Goal: Information Seeking & Learning: Learn about a topic

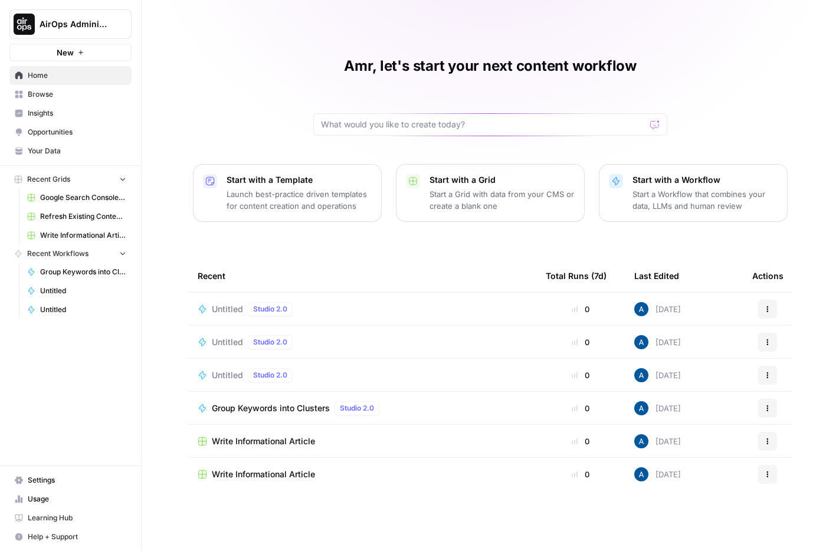
click at [320, 306] on div "Untitled Studio 2.0" at bounding box center [362, 309] width 329 height 14
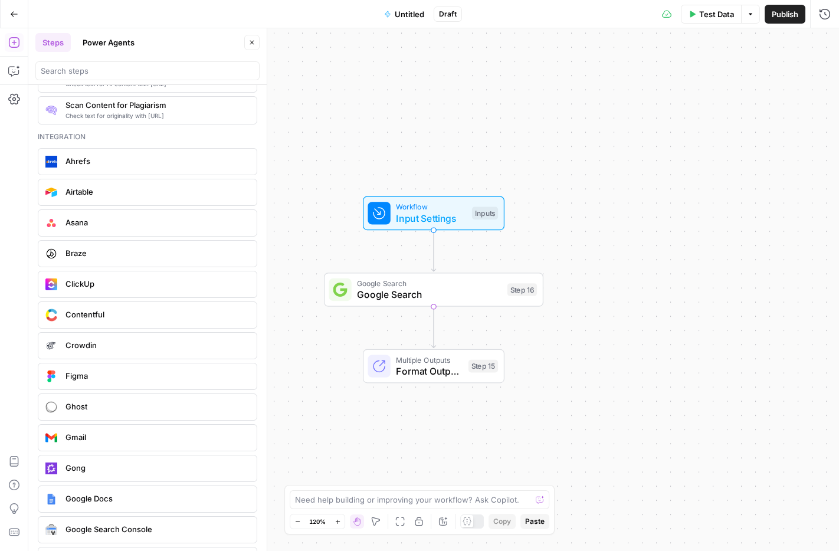
scroll to position [2306, 0]
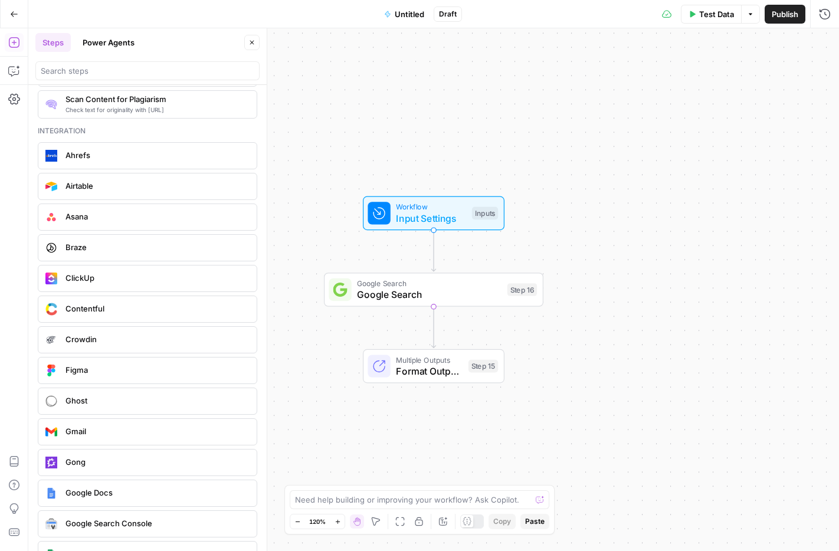
click at [136, 336] on span "Crowdin" at bounding box center [157, 339] width 182 height 12
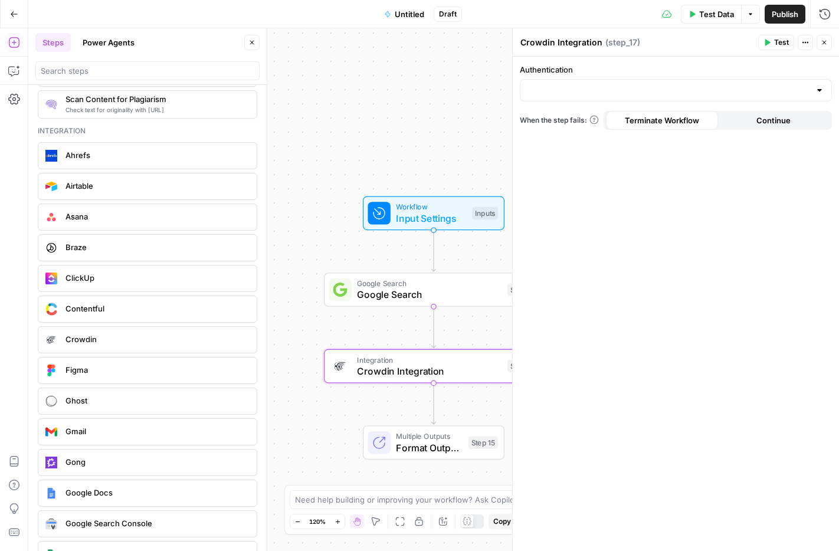
click at [583, 103] on form "Authentication When the step fails: Terminate Workflow Continue" at bounding box center [676, 304] width 326 height 495
click at [585, 87] on input "Authentication" at bounding box center [669, 90] width 283 height 12
click at [580, 121] on span "Crowdin 1" at bounding box center [673, 120] width 287 height 12
type input "Crowdin 1"
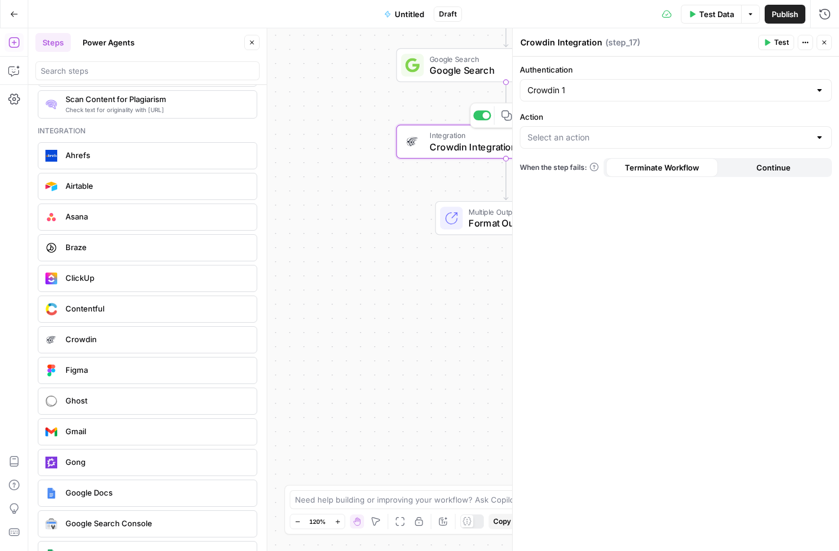
scroll to position [2790, 0]
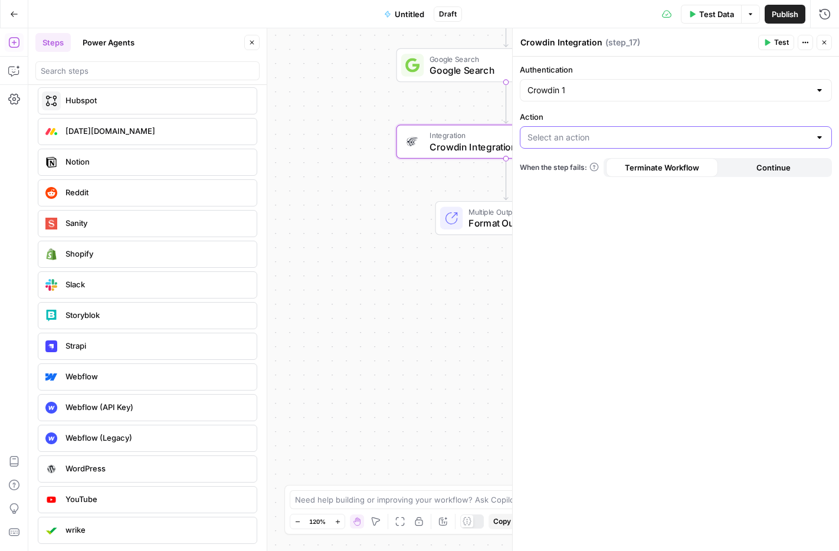
click at [565, 141] on input "Action" at bounding box center [669, 138] width 283 height 12
click at [565, 162] on span "Translate via Machine Translation" at bounding box center [673, 167] width 287 height 12
type input "Translate via Machine Translation"
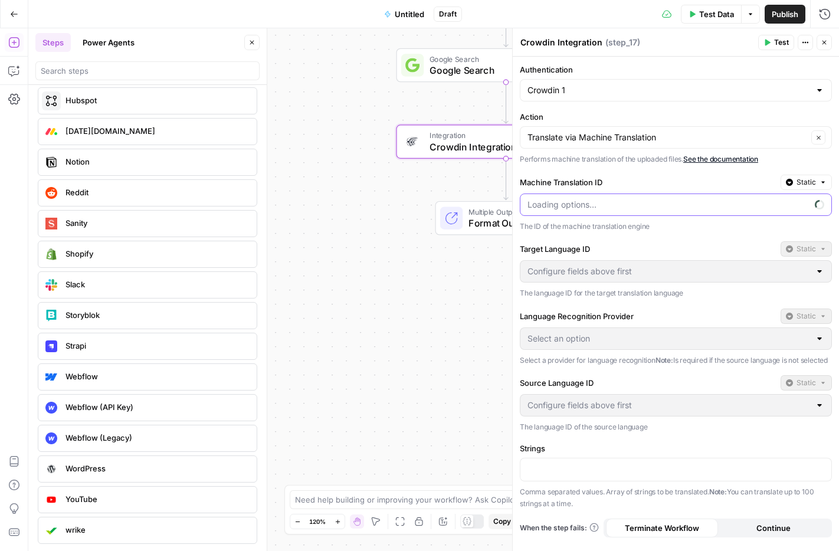
click at [559, 209] on input "Machine Translation ID" at bounding box center [669, 205] width 283 height 12
click at [568, 178] on label "Machine Translation ID" at bounding box center [648, 182] width 256 height 12
click at [568, 199] on input "Machine Translation ID" at bounding box center [669, 205] width 283 height 12
click at [585, 220] on div "Machine Translation ID Static The ID of the machine translation engine" at bounding box center [676, 204] width 312 height 58
click at [585, 231] on p "The ID of the machine translation engine" at bounding box center [676, 227] width 312 height 12
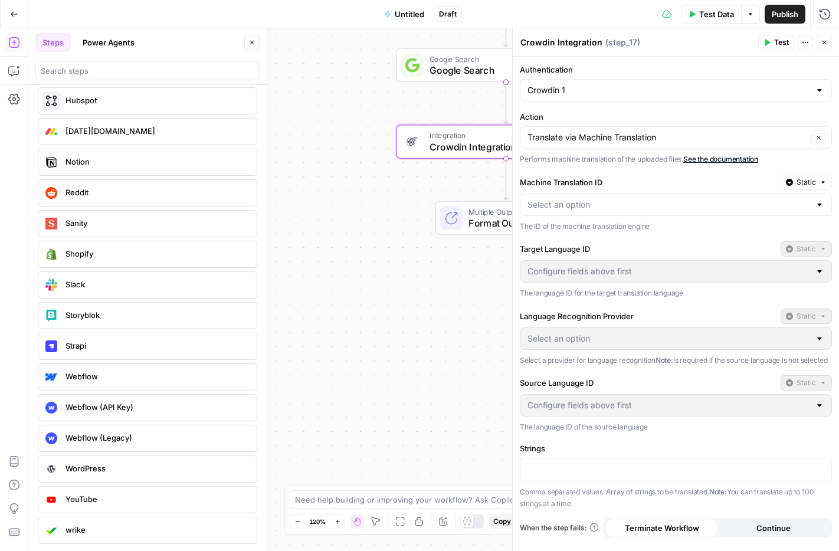
click at [593, 211] on div at bounding box center [676, 205] width 312 height 22
click at [596, 237] on span "Crowdin Translate" at bounding box center [669, 234] width 279 height 12
type input "Crowdin Translate"
click at [583, 273] on input "Target Language ID" at bounding box center [669, 272] width 283 height 12
click at [584, 235] on form "Authentication Crowdin 1 Action Translate via Machine Translation Clear Perform…" at bounding box center [676, 304] width 326 height 495
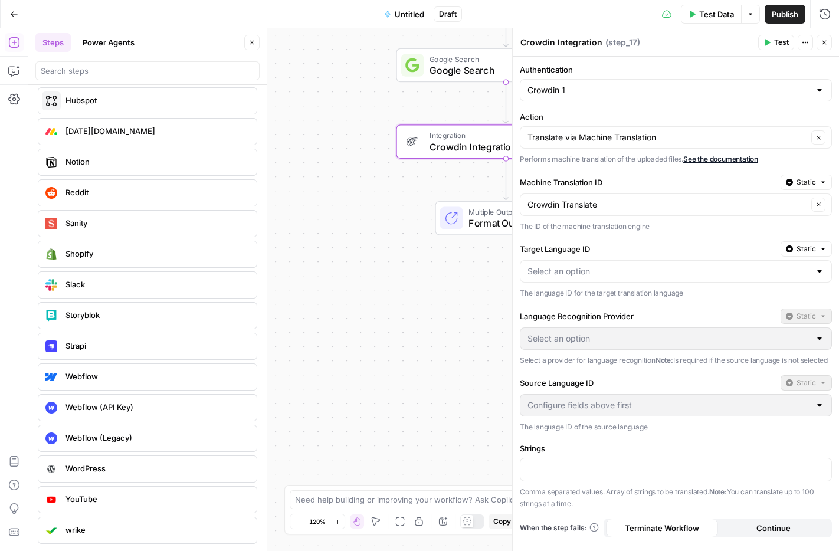
click at [579, 263] on div at bounding box center [676, 271] width 312 height 22
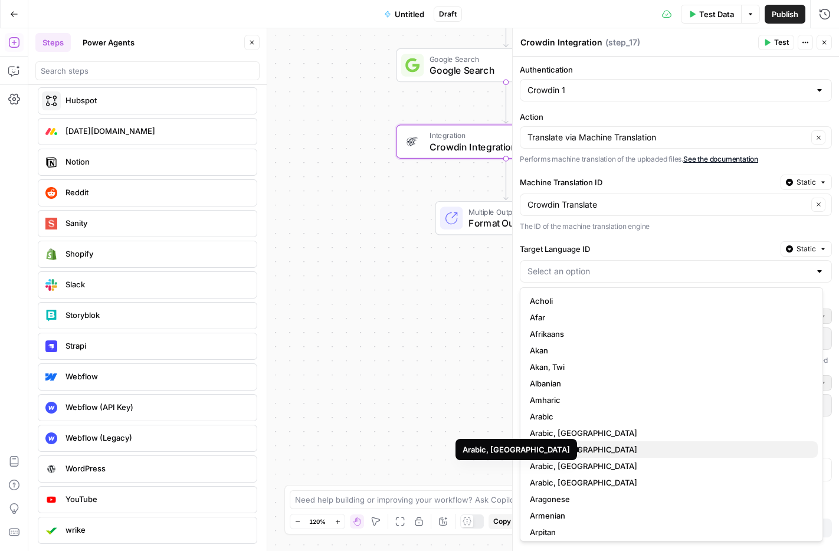
click at [548, 452] on span "Arabic, [GEOGRAPHIC_DATA]" at bounding box center [669, 450] width 279 height 12
type input "Arabic, [GEOGRAPHIC_DATA]"
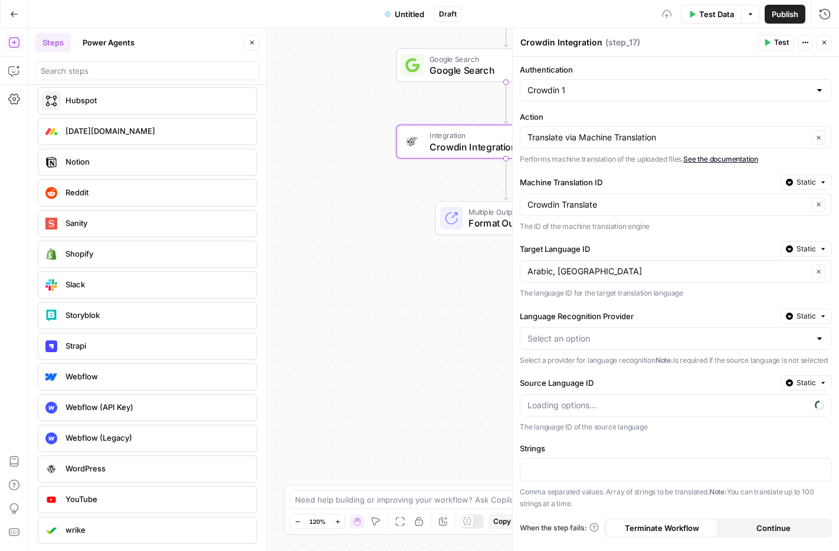
scroll to position [5, 0]
click at [554, 470] on p at bounding box center [667, 469] width 278 height 12
click at [554, 411] on input "Source Language ID" at bounding box center [669, 406] width 283 height 12
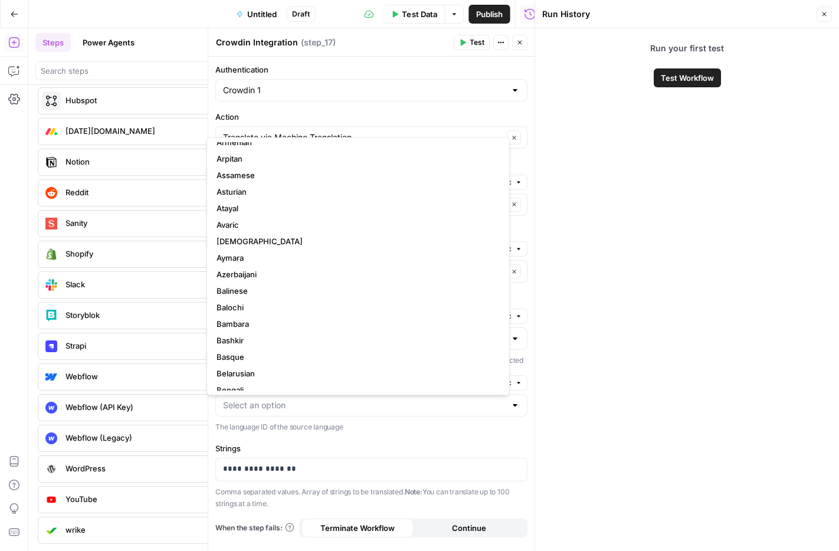
scroll to position [224, 0]
click at [366, 446] on form "**********" at bounding box center [371, 304] width 326 height 495
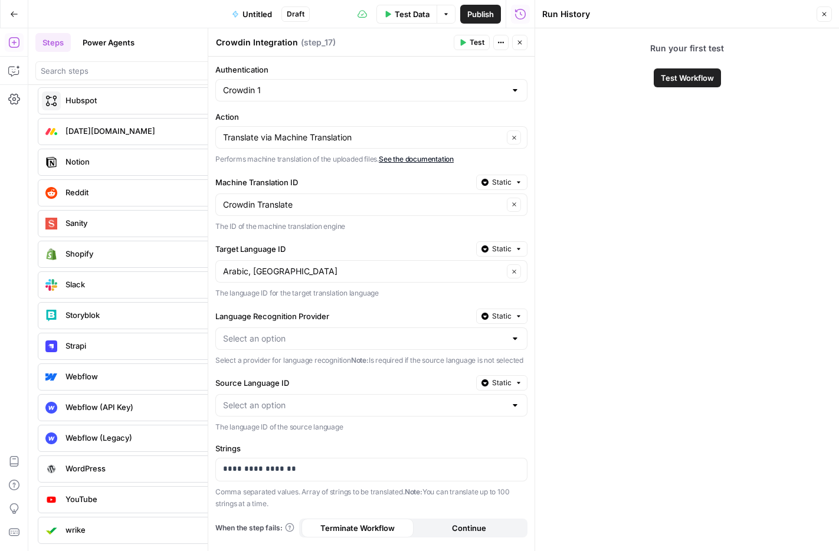
click at [826, 14] on icon "button" at bounding box center [824, 14] width 7 height 7
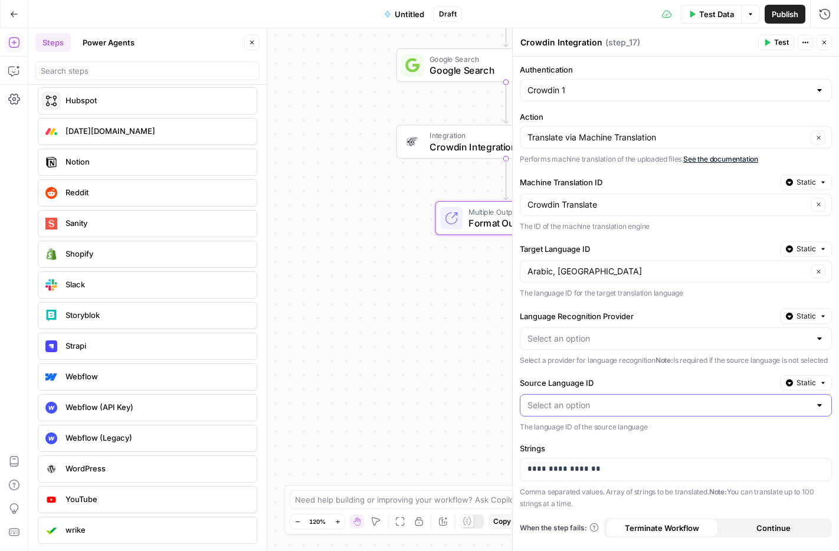
click at [631, 405] on input "Source Language ID" at bounding box center [669, 406] width 283 height 12
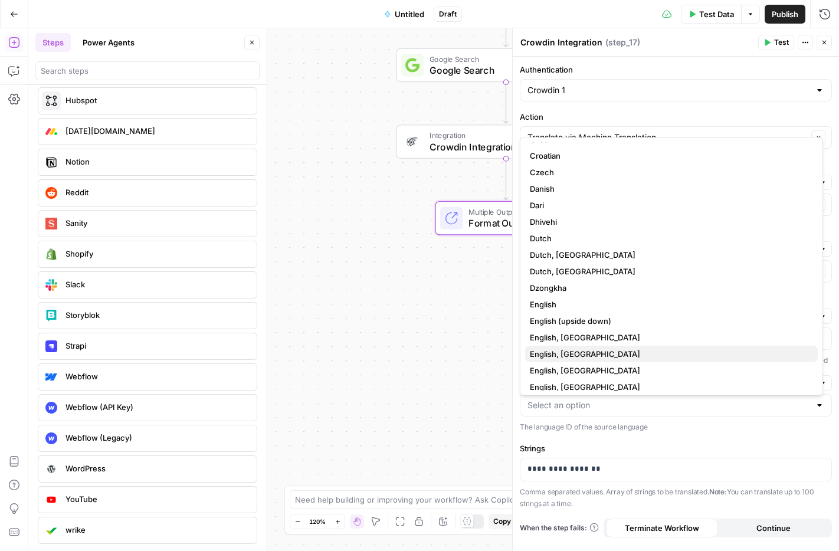
scroll to position [868, 0]
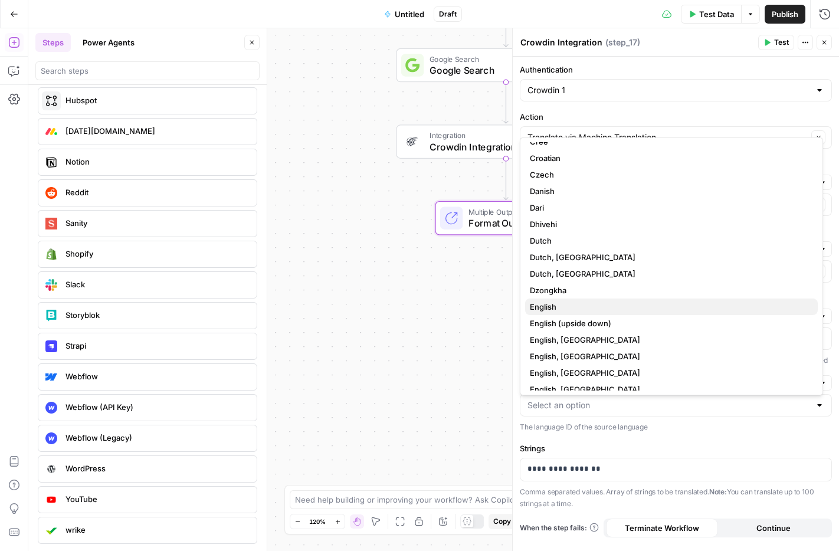
click at [604, 310] on span "English" at bounding box center [669, 308] width 279 height 12
type input "English"
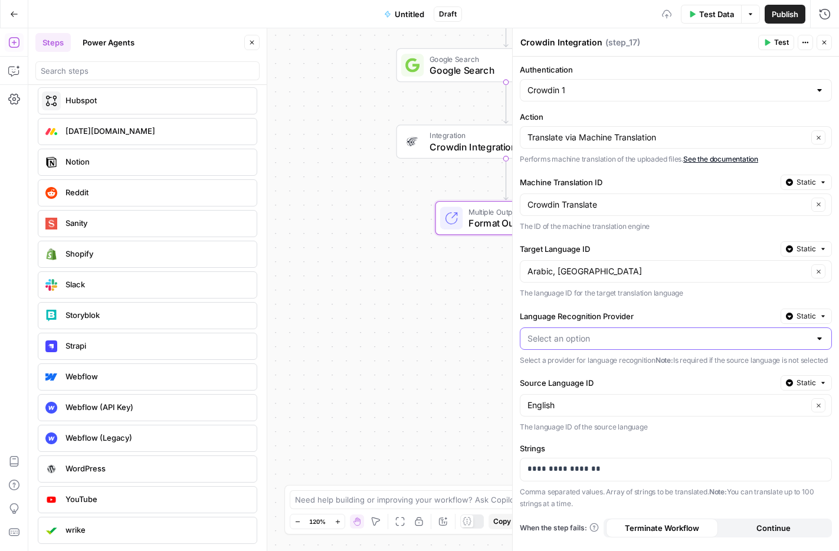
click at [589, 338] on input "Language Recognition Provider" at bounding box center [669, 339] width 283 height 12
click at [587, 362] on span "crowdin" at bounding box center [669, 363] width 279 height 12
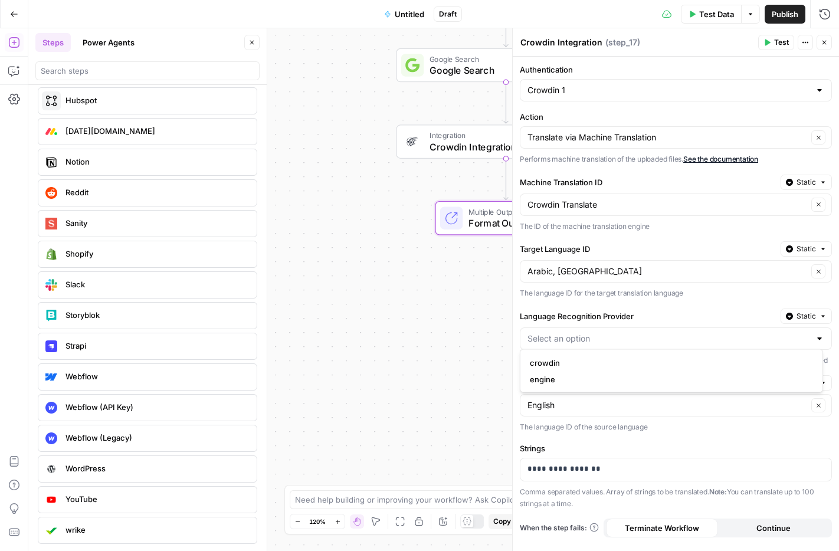
type input "crowdin"
click at [775, 51] on header "Crowdin Integration Crowdin Integration ( step_17 ) Test Actions Close" at bounding box center [676, 42] width 326 height 28
click at [781, 41] on span "Test" at bounding box center [781, 42] width 15 height 11
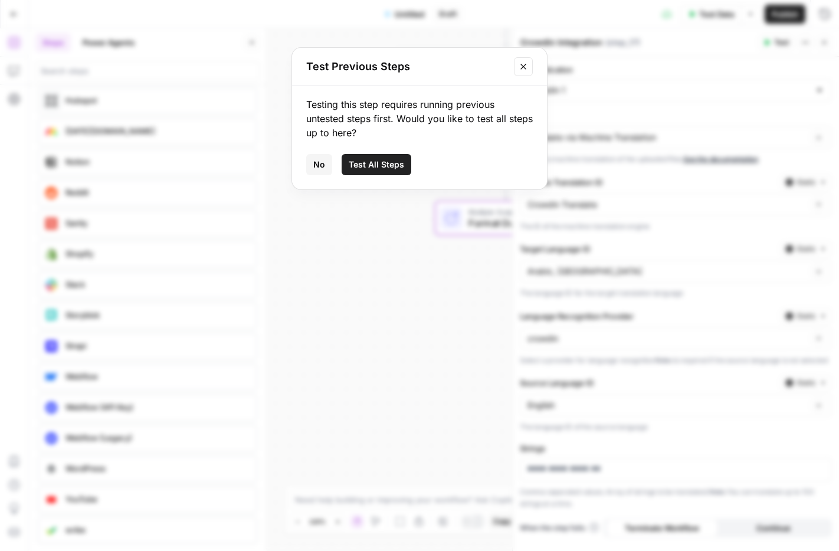
click at [373, 159] on span "Test All Steps" at bounding box center [376, 165] width 55 height 12
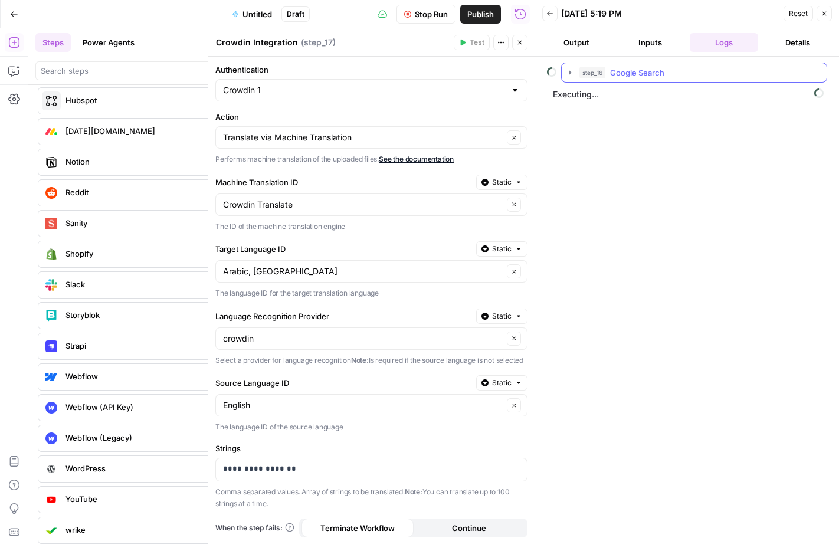
click at [566, 68] on icon "button" at bounding box center [569, 72] width 9 height 9
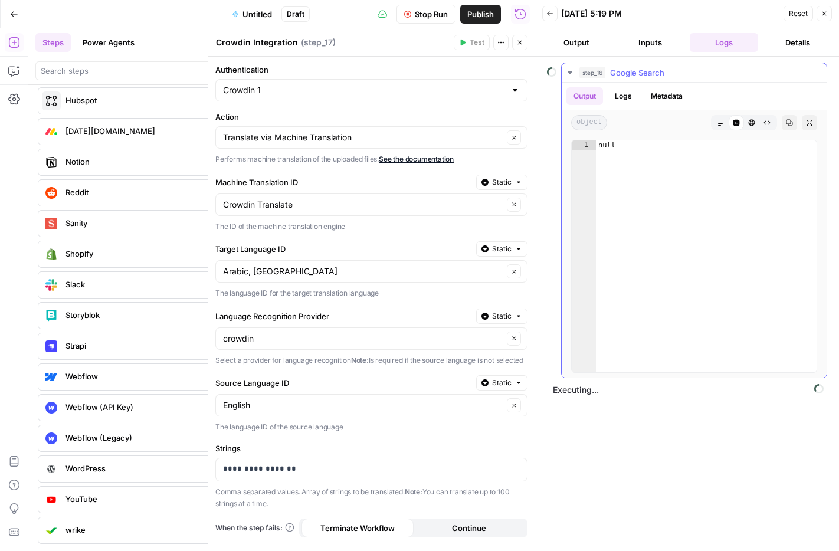
click at [573, 71] on icon "button" at bounding box center [569, 72] width 9 height 9
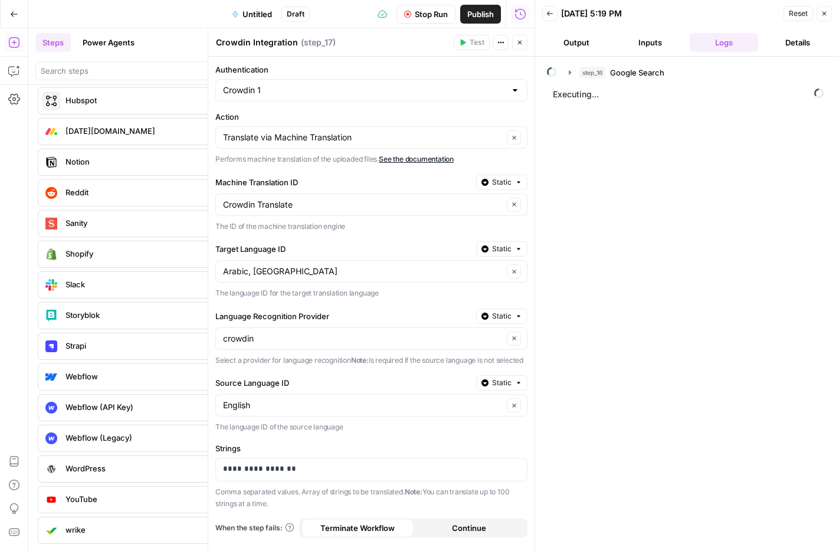
click at [562, 93] on span "Executing..." at bounding box center [688, 94] width 278 height 19
click at [562, 102] on span "Executing..." at bounding box center [688, 94] width 278 height 19
click at [571, 76] on icon "button" at bounding box center [572, 72] width 9 height 9
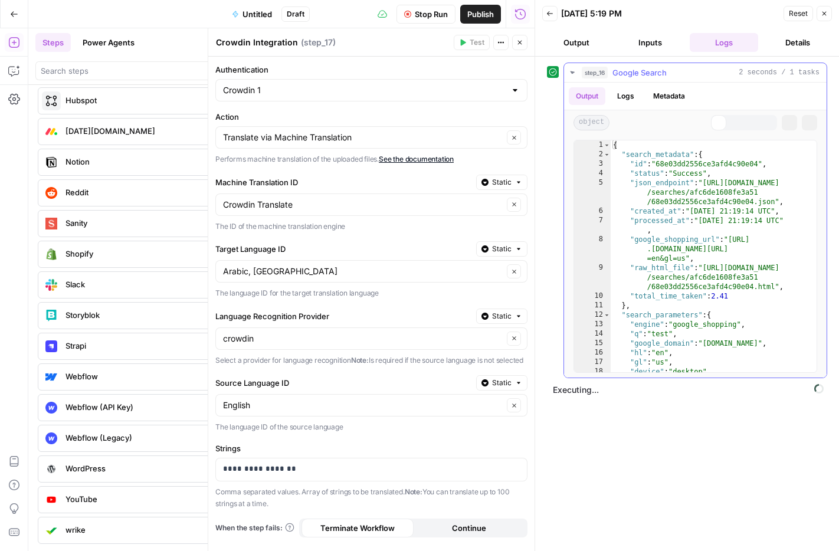
click at [571, 76] on icon "button" at bounding box center [572, 72] width 11 height 11
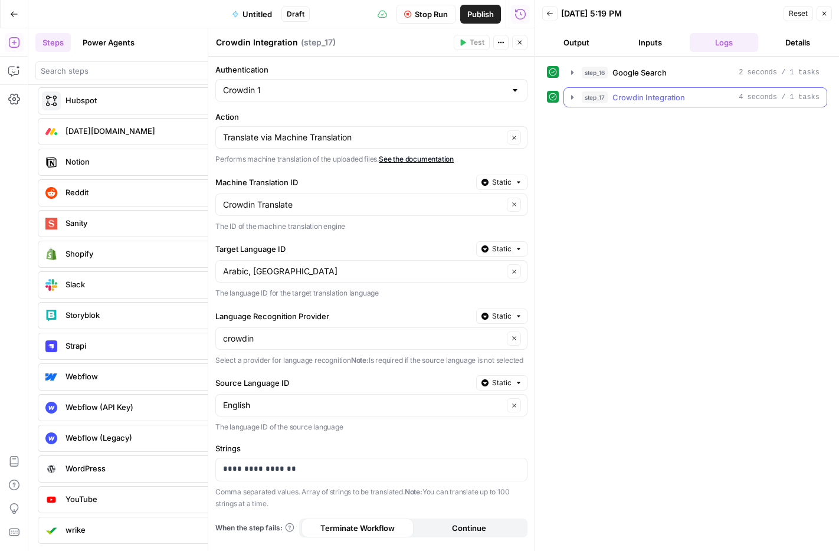
click at [622, 104] on button "step_17 Crowdin Integration 4 seconds / 1 tasks" at bounding box center [695, 97] width 263 height 19
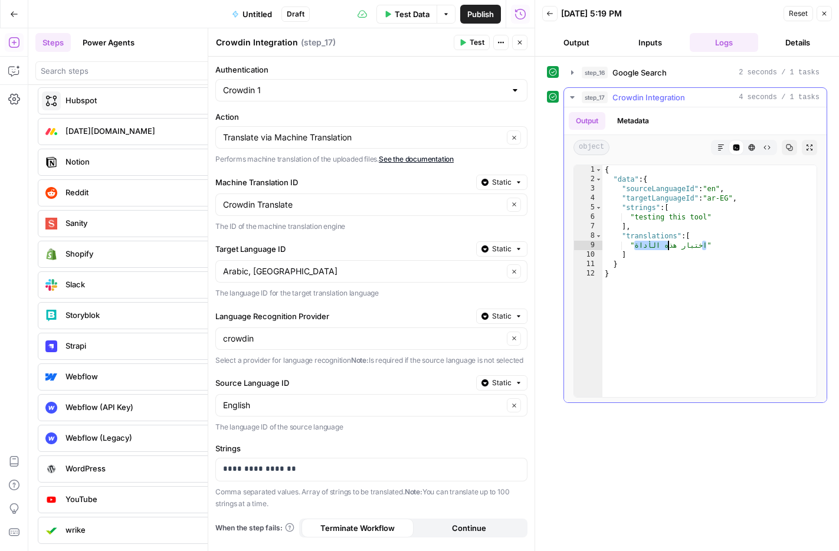
drag, startPoint x: 690, startPoint y: 245, endPoint x: 628, endPoint y: 246, distance: 62.6
click at [628, 246] on div "{ "data" : { "sourceLanguageId" : "en" , "targetLanguageId" : "ar-EG" , "string…" at bounding box center [710, 290] width 214 height 251
click at [644, 271] on div "{ "data" : { "sourceLanguageId" : "en" , "targetLanguageId" : "ar-EG" , "string…" at bounding box center [710, 290] width 214 height 251
drag, startPoint x: 637, startPoint y: 247, endPoint x: 721, endPoint y: 234, distance: 84.8
click at [721, 234] on div "{ "data" : { "sourceLanguageId" : "en" , "targetLanguageId" : "ar-EG" , "string…" at bounding box center [710, 290] width 214 height 251
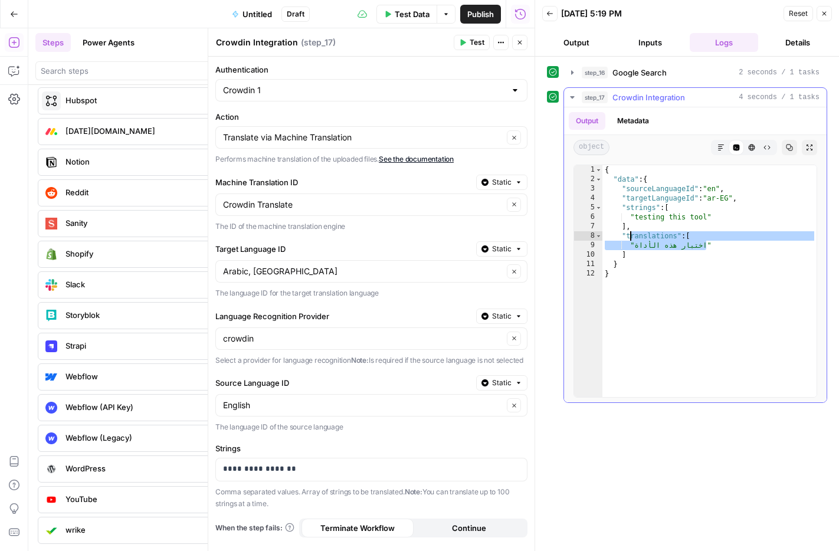
drag, startPoint x: 728, startPoint y: 245, endPoint x: 633, endPoint y: 240, distance: 95.1
click at [633, 240] on div "{ "data" : { "sourceLanguageId" : "en" , "targetLanguageId" : "ar-EG" , "string…" at bounding box center [710, 290] width 214 height 251
click at [633, 241] on div "{ "data" : { "sourceLanguageId" : "en" , "targetLanguageId" : "ar-EG" , "string…" at bounding box center [710, 290] width 214 height 251
drag, startPoint x: 629, startPoint y: 258, endPoint x: 703, endPoint y: 247, distance: 75.3
click at [703, 247] on div "{ "data" : { "sourceLanguageId" : "en" , "targetLanguageId" : "ar-EG" , "string…" at bounding box center [710, 290] width 214 height 251
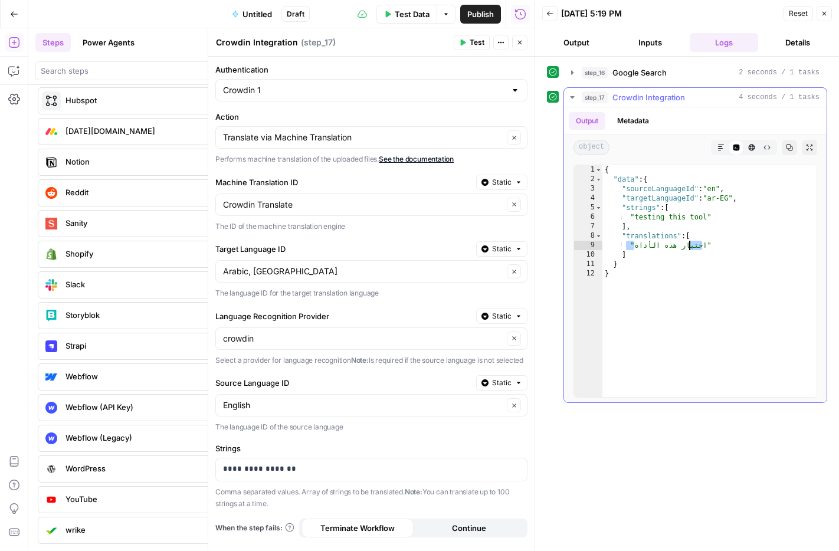
drag, startPoint x: 627, startPoint y: 246, endPoint x: 689, endPoint y: 241, distance: 61.5
click at [689, 241] on div "{ "data" : { "sourceLanguageId" : "en" , "targetLanguageId" : "ar-EG" , "string…" at bounding box center [710, 290] width 214 height 251
click at [653, 244] on div "{ "data" : { "sourceLanguageId" : "en" , "targetLanguageId" : "ar-EG" , "string…" at bounding box center [710, 290] width 214 height 251
click at [650, 261] on div "{ "data" : { "sourceLanguageId" : "en" , "targetLanguageId" : "ar-EG" , "string…" at bounding box center [710, 290] width 214 height 251
type textarea "*"
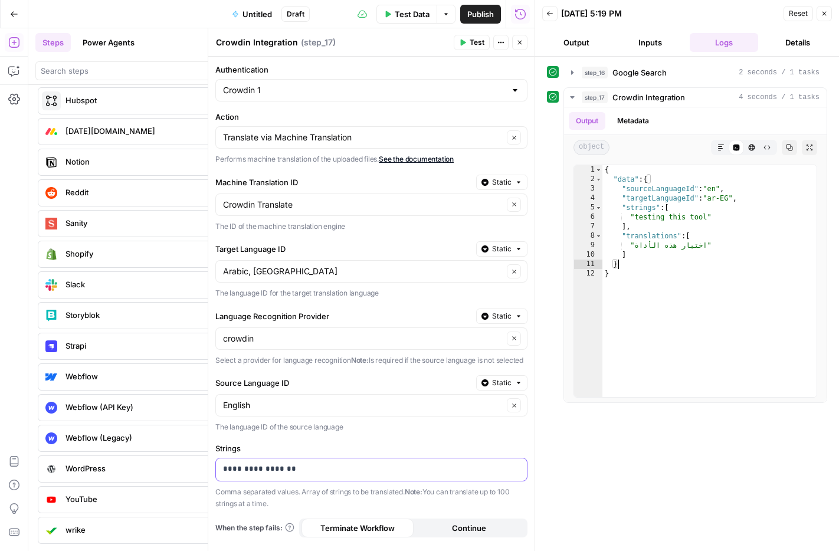
click at [248, 482] on div "**********" at bounding box center [362, 470] width 292 height 23
click at [465, 47] on button "Test" at bounding box center [472, 42] width 36 height 15
click at [515, 44] on button "Close" at bounding box center [519, 42] width 15 height 15
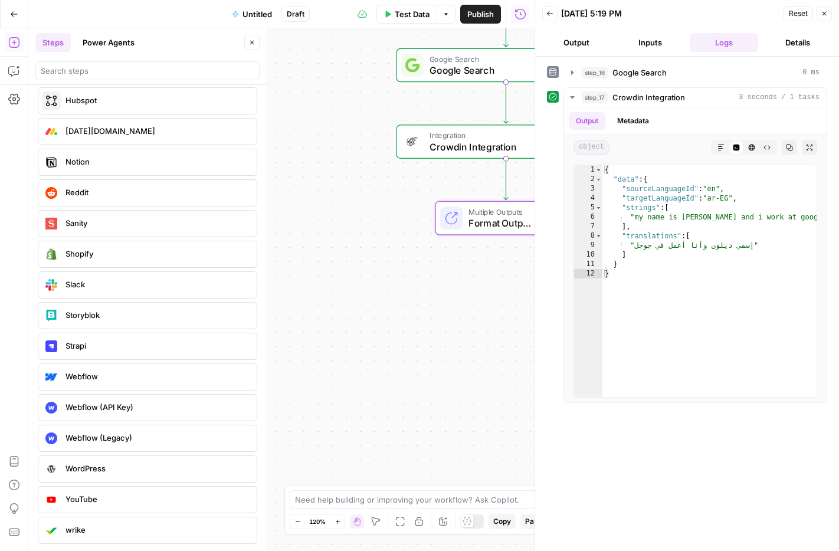
click at [822, 11] on icon "button" at bounding box center [824, 13] width 7 height 7
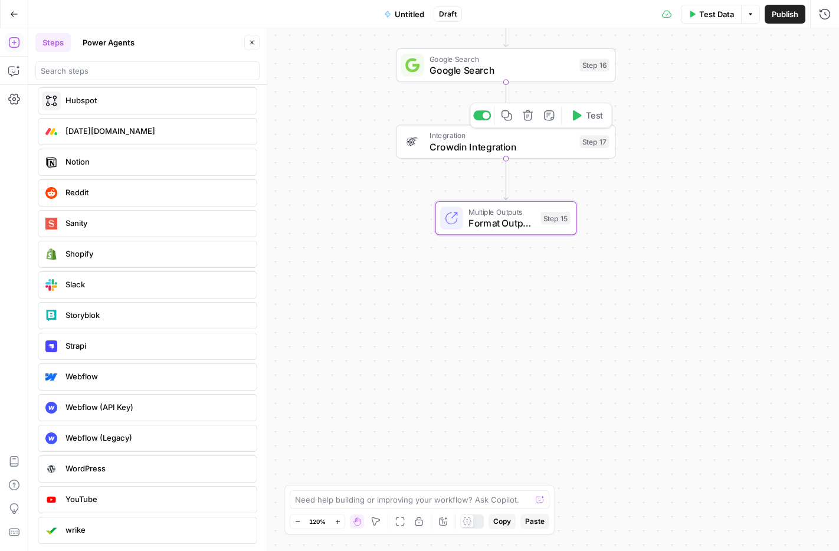
click at [524, 117] on icon "button" at bounding box center [528, 115] width 10 height 10
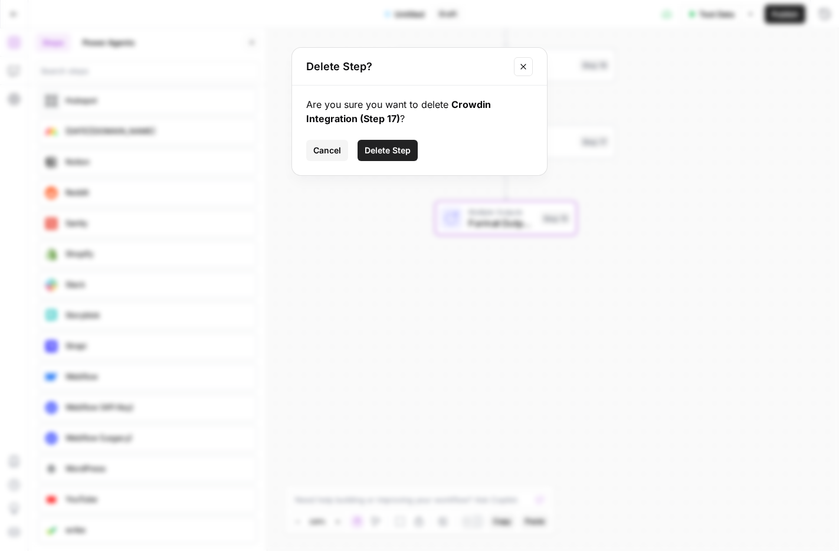
click at [407, 140] on button "Delete Step" at bounding box center [388, 150] width 60 height 21
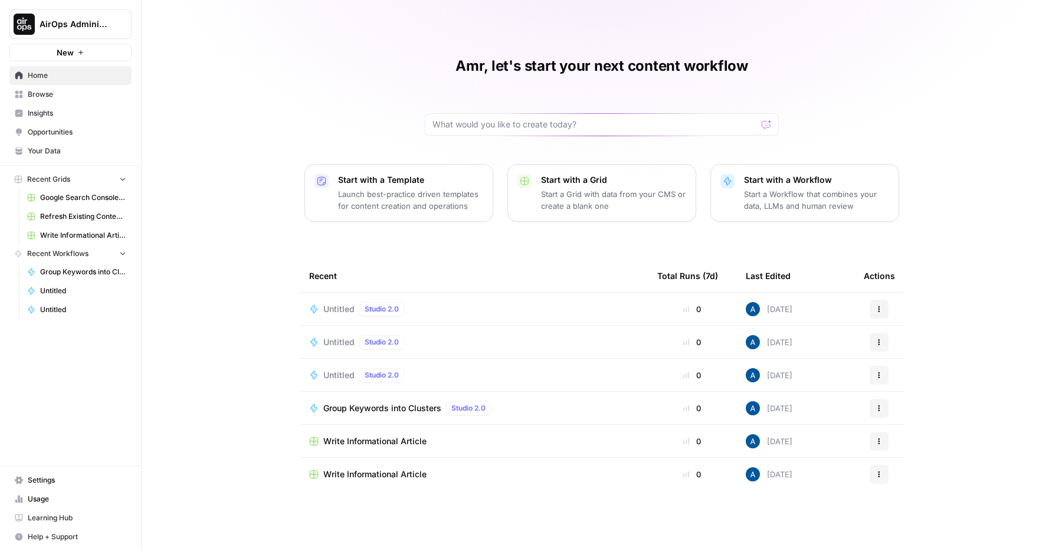
click at [87, 121] on link "Insights" at bounding box center [70, 113] width 122 height 19
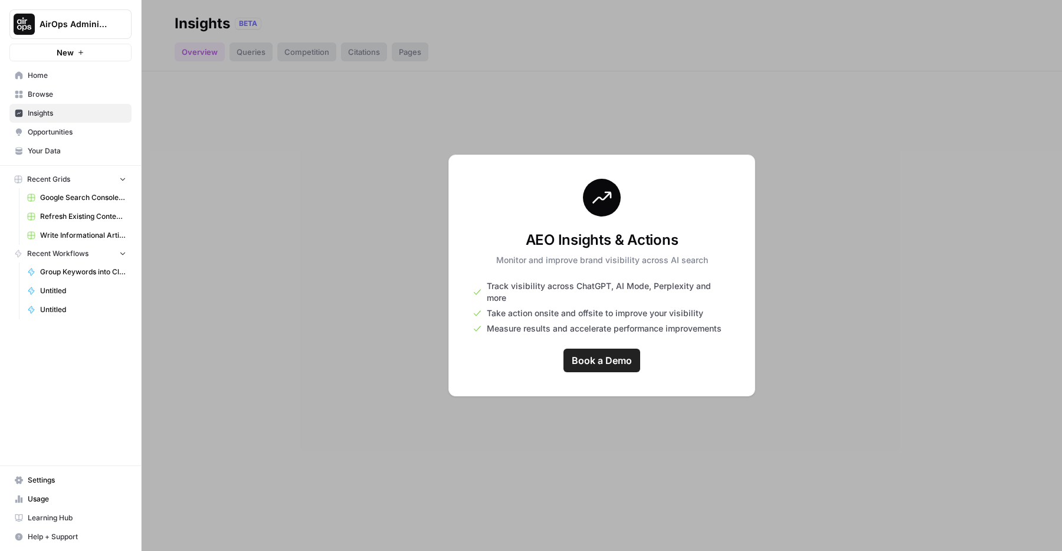
click at [71, 20] on span "AirOps Administrative" at bounding box center [75, 24] width 71 height 12
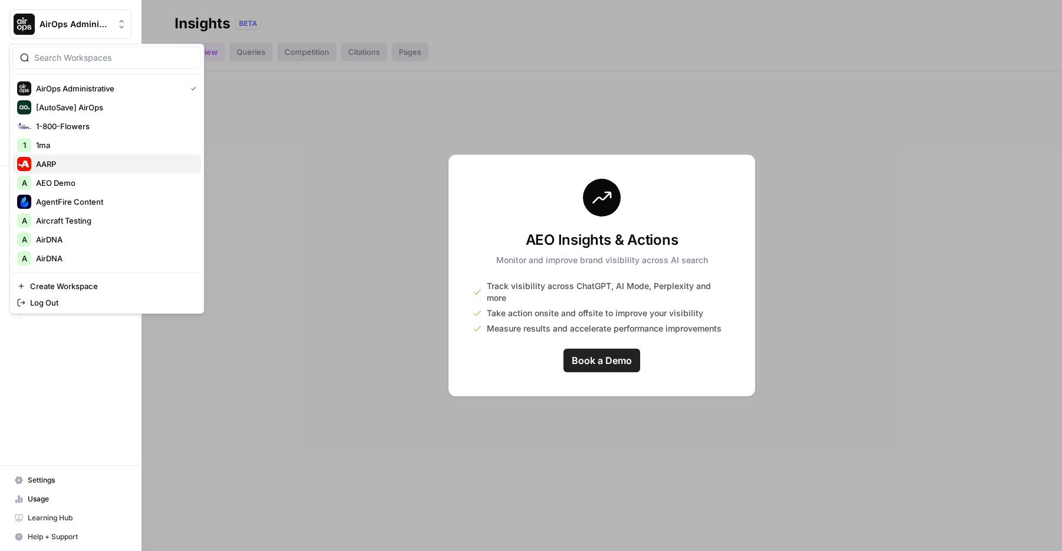
click at [91, 165] on span "AARP" at bounding box center [114, 164] width 156 height 12
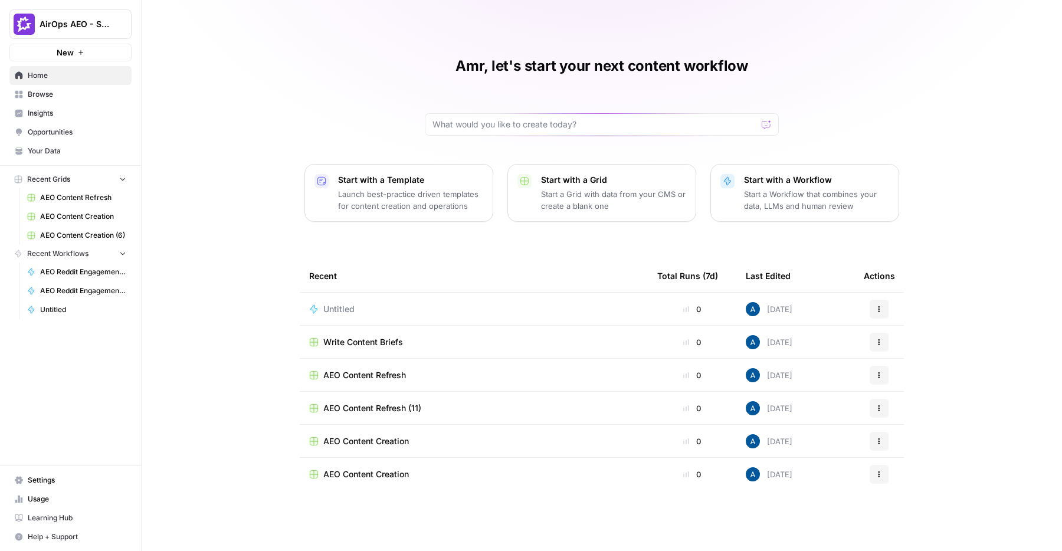
click at [57, 113] on span "Insights" at bounding box center [77, 113] width 99 height 11
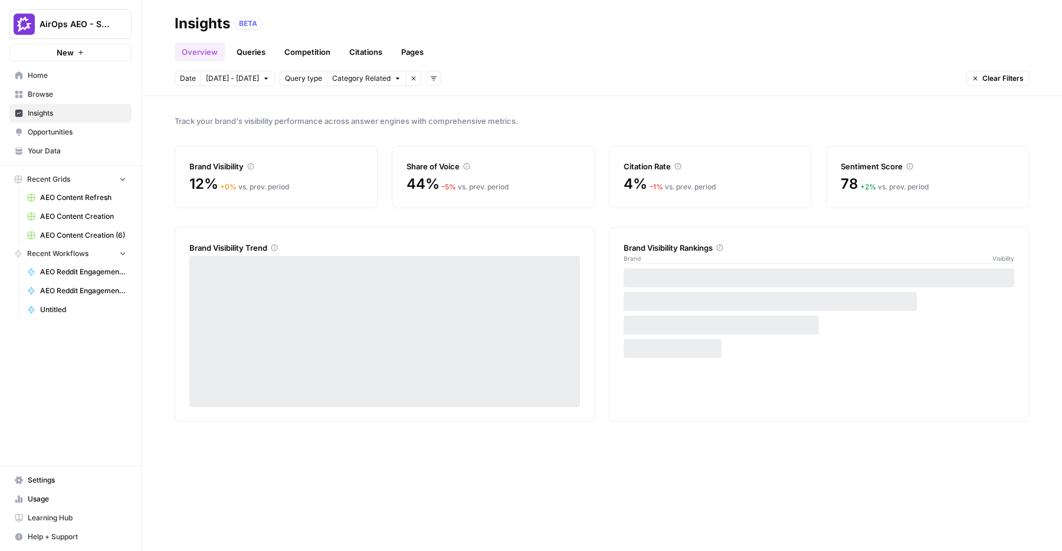
click at [428, 83] on button "Add filters" at bounding box center [433, 78] width 15 height 15
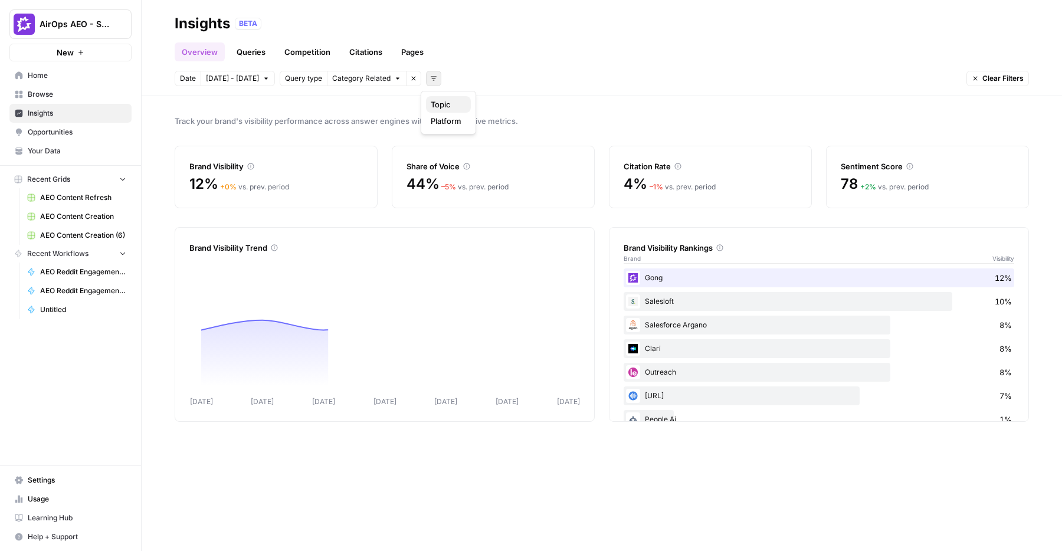
click at [453, 107] on span "Topic" at bounding box center [446, 105] width 31 height 12
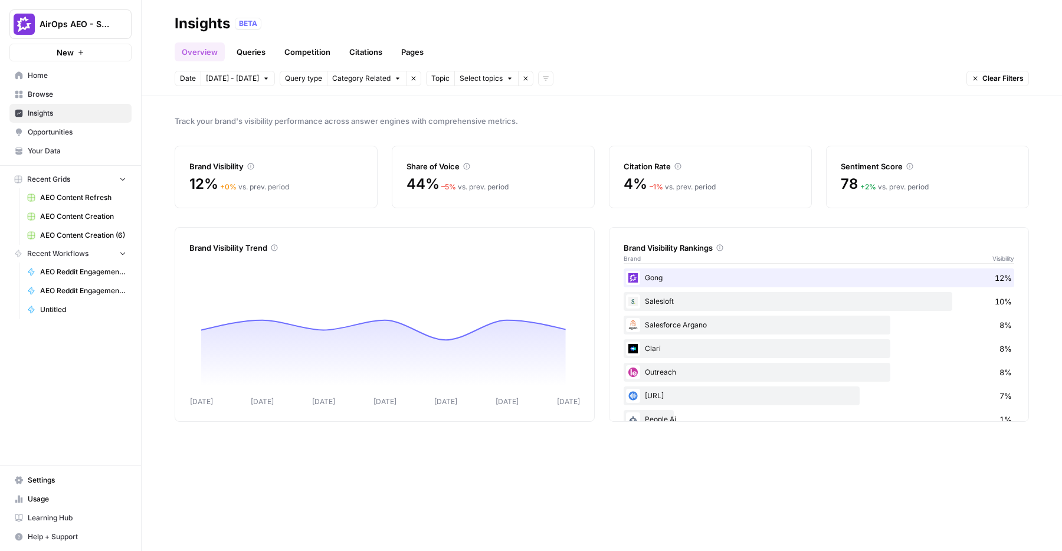
click at [474, 80] on span "Select topics" at bounding box center [481, 78] width 43 height 11
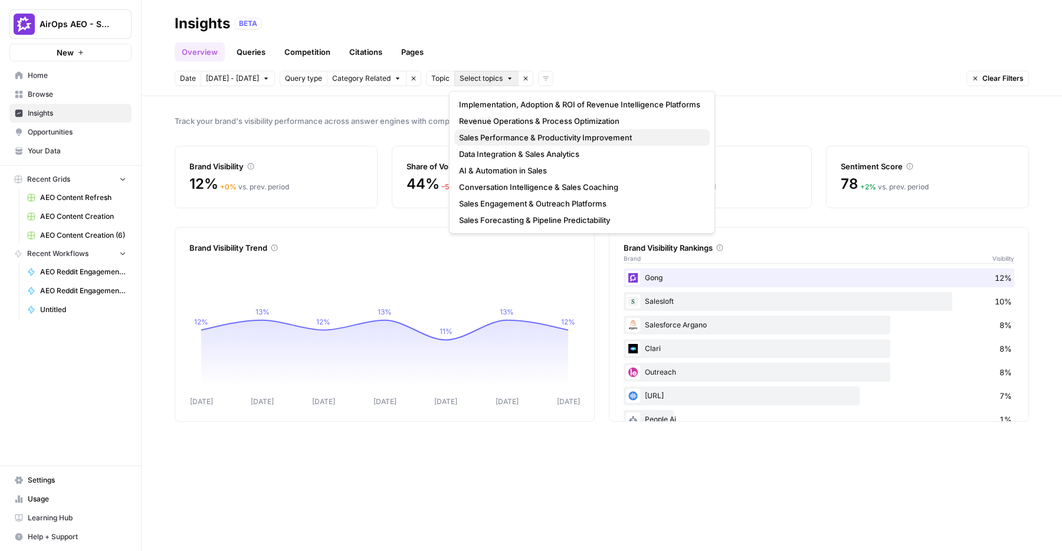
click at [484, 137] on span "Sales Performance & Productivity Improvement" at bounding box center [579, 138] width 241 height 12
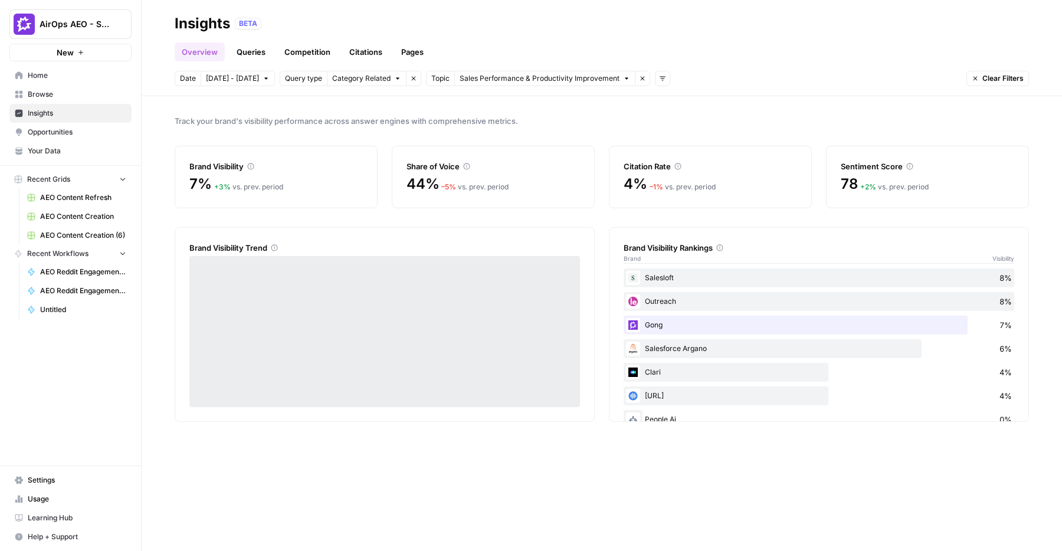
click at [639, 79] on icon "button" at bounding box center [642, 78] width 7 height 7
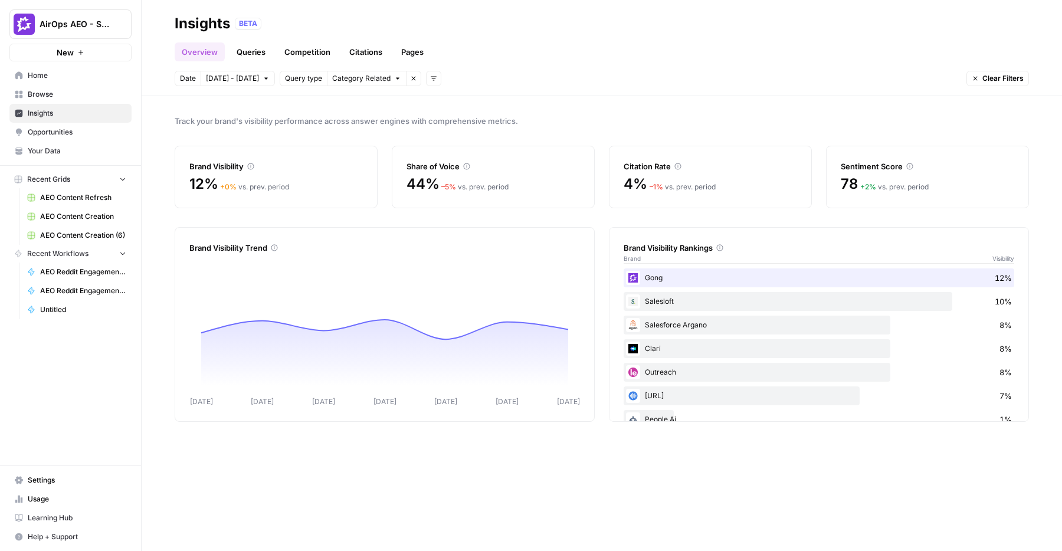
click at [426, 89] on header "Insights BETA Overview Queries Competition Citations Pages Date Sep 27 - Oct 3 …" at bounding box center [602, 48] width 921 height 96
click at [426, 82] on button "Add filters" at bounding box center [433, 78] width 15 height 15
click at [443, 113] on div "Topic Platform" at bounding box center [448, 113] width 55 height 44
click at [444, 118] on span "Platform" at bounding box center [446, 121] width 31 height 12
click at [502, 94] on header "Insights BETA Overview Queries Competition Citations Pages Date Sep 27 - Oct 3 …" at bounding box center [602, 48] width 921 height 96
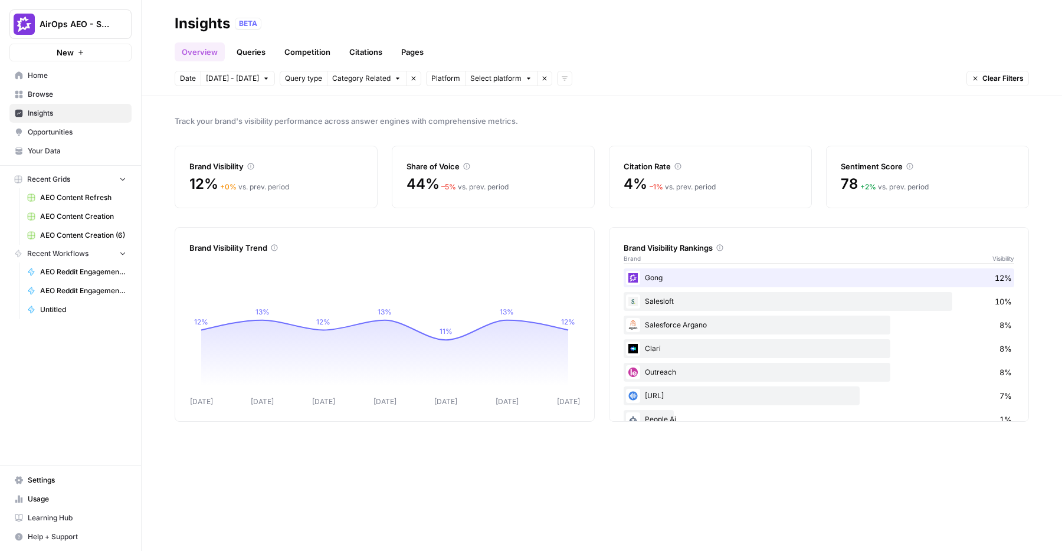
click at [505, 86] on header "Insights BETA Overview Queries Competition Citations Pages Date Sep 27 - Oct 3 …" at bounding box center [602, 48] width 921 height 96
click at [508, 81] on span "Select platform" at bounding box center [495, 78] width 51 height 11
click at [510, 119] on span "ChatGPT" at bounding box center [511, 121] width 59 height 12
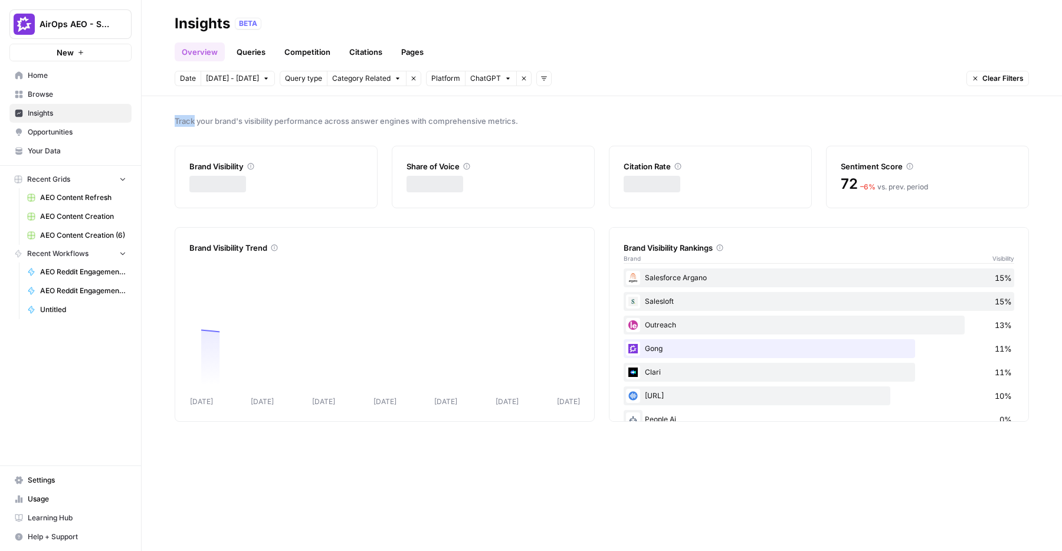
click at [486, 84] on button "ChatGPT" at bounding box center [491, 78] width 52 height 15
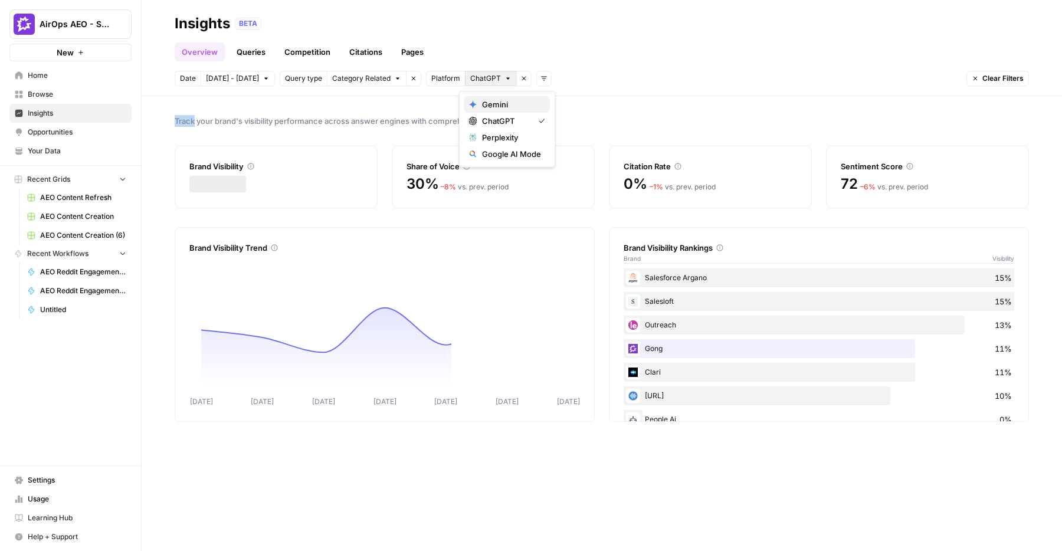
click at [487, 104] on span "Gemini" at bounding box center [511, 105] width 59 height 12
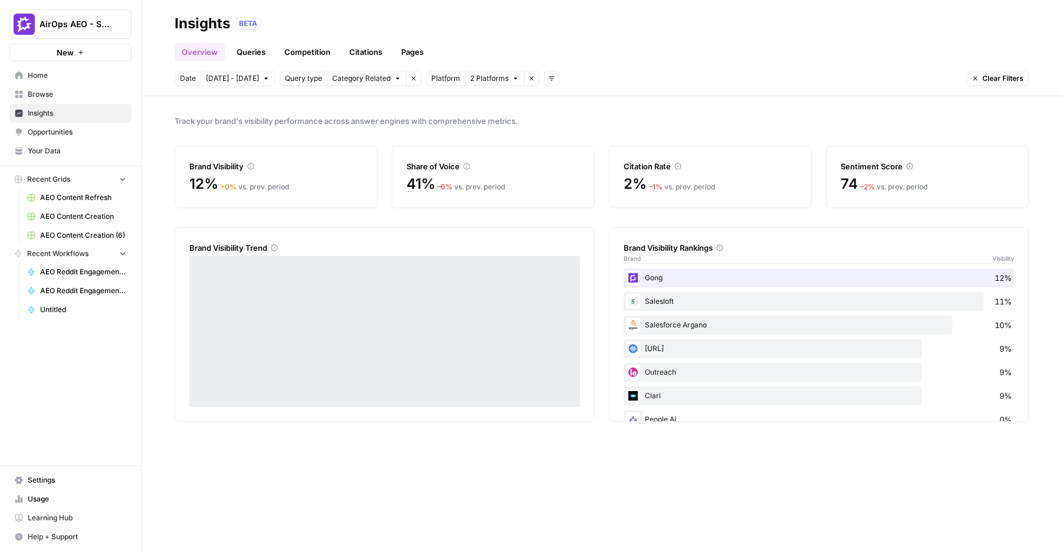
click at [587, 86] on header "Insights BETA Overview Queries Competition Citations Pages Date Sep 27 - Oct 3 …" at bounding box center [602, 48] width 921 height 96
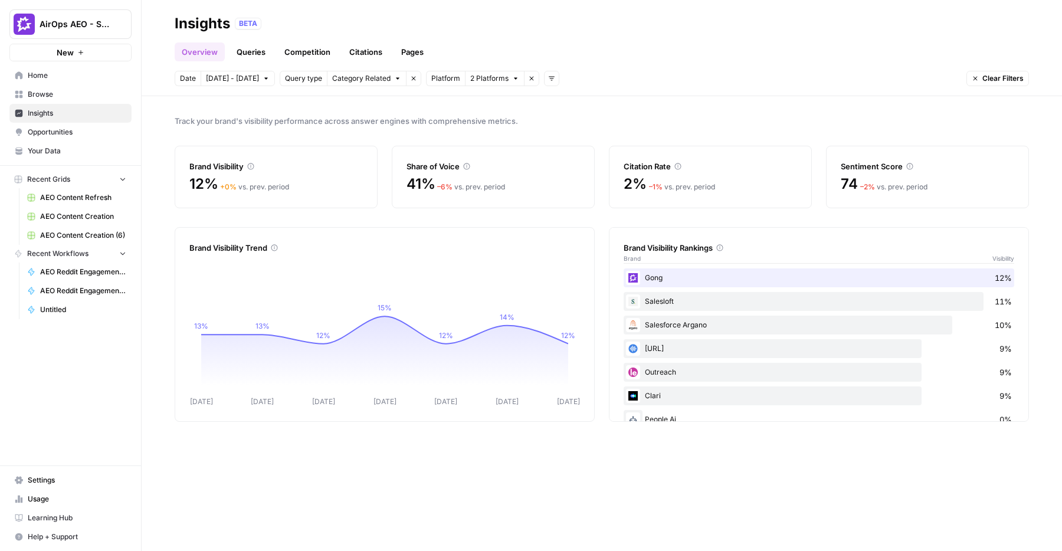
click at [410, 74] on button "Remove filter" at bounding box center [413, 78] width 15 height 15
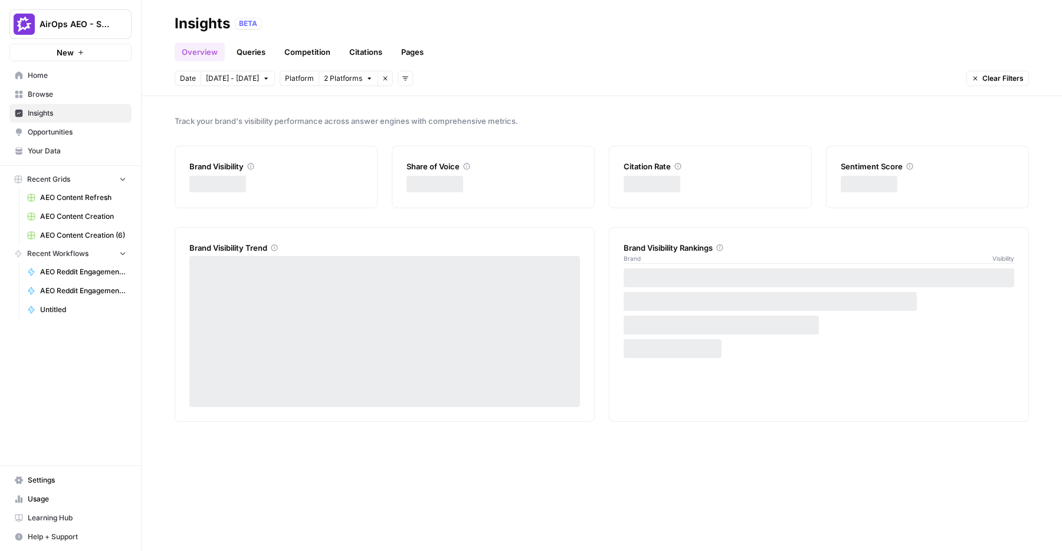
click at [386, 79] on button "Remove filter" at bounding box center [385, 78] width 15 height 15
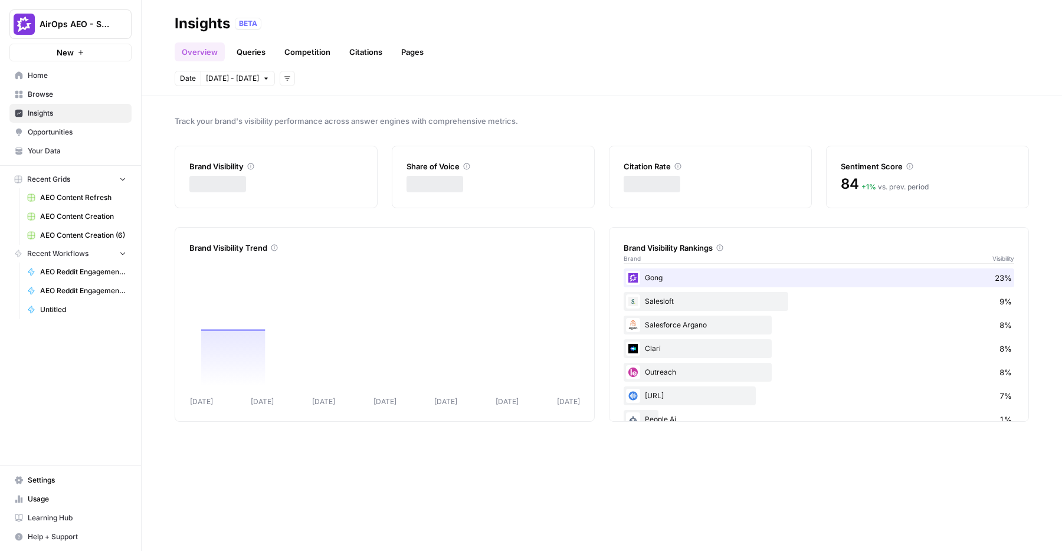
click at [299, 54] on link "Competition" at bounding box center [307, 51] width 60 height 19
